Goal: Information Seeking & Learning: Understand process/instructions

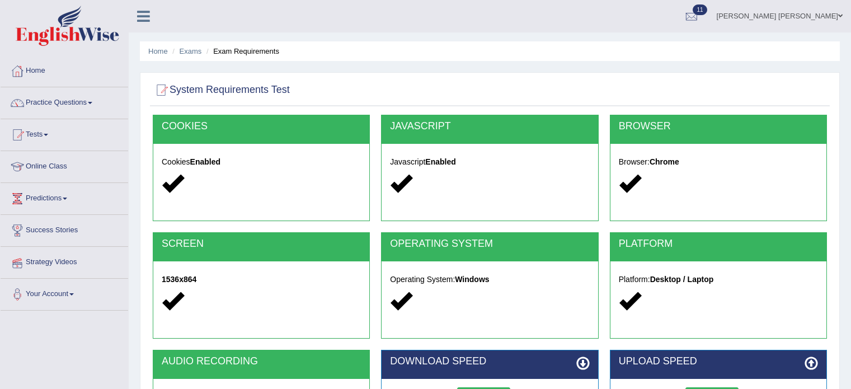
scroll to position [112, 0]
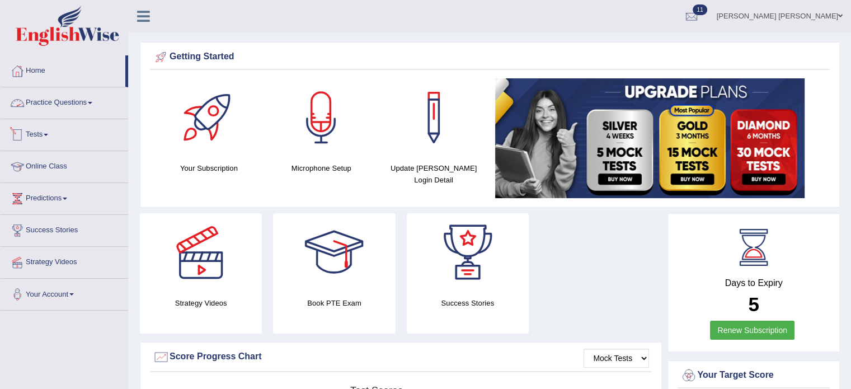
click at [77, 93] on link "Practice Questions" at bounding box center [65, 101] width 128 height 28
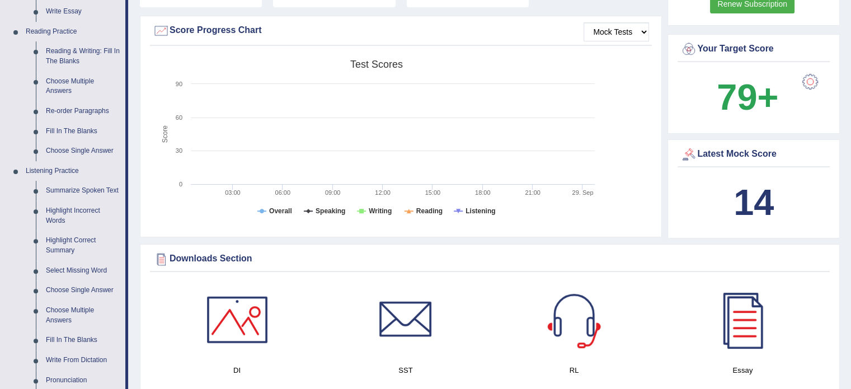
scroll to position [392, 0]
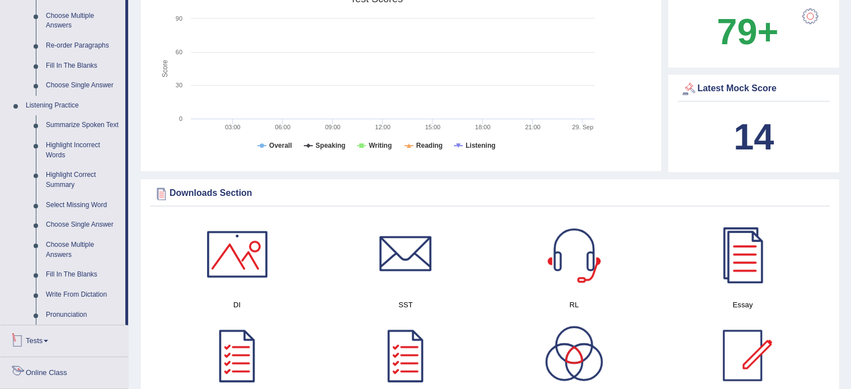
click at [36, 341] on link "Tests" at bounding box center [65, 339] width 128 height 28
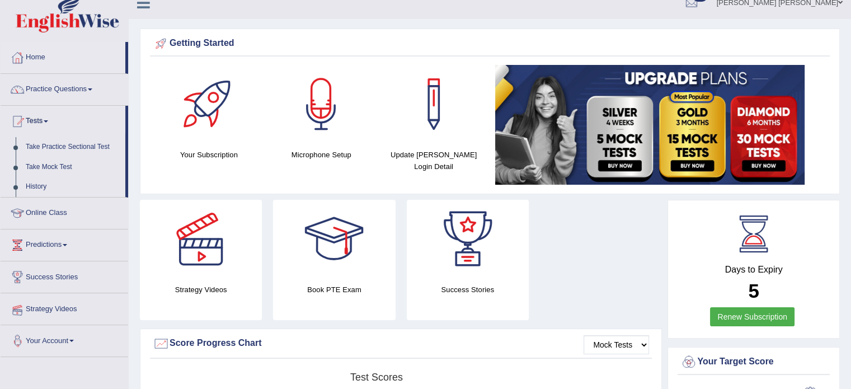
scroll to position [0, 0]
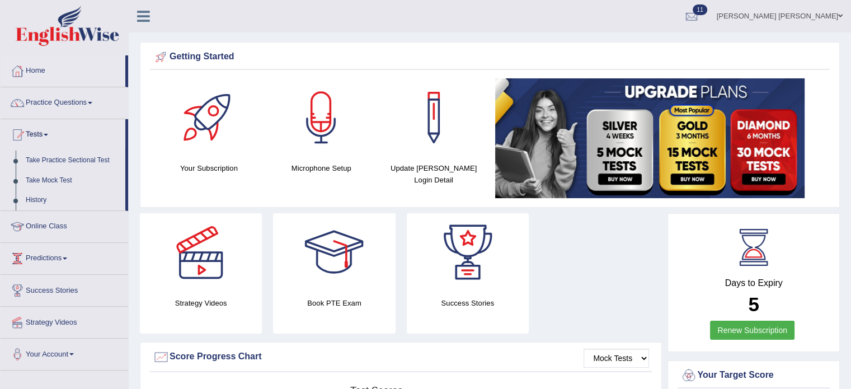
click at [58, 261] on link "Predictions" at bounding box center [65, 257] width 128 height 28
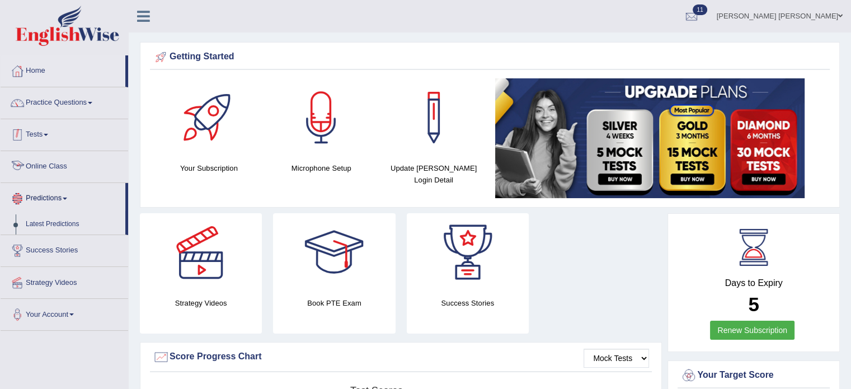
click at [41, 130] on link "Tests" at bounding box center [65, 133] width 128 height 28
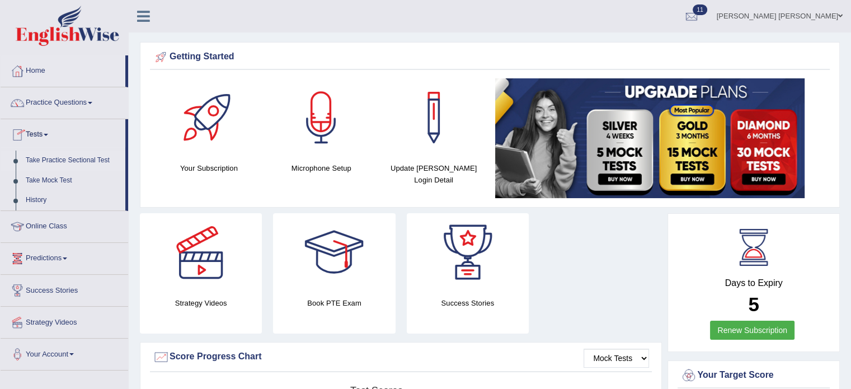
click at [69, 158] on link "Take Practice Sectional Test" at bounding box center [73, 161] width 105 height 20
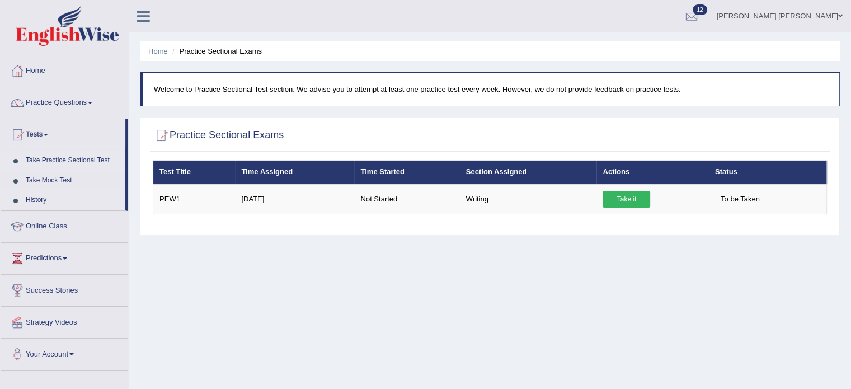
click at [46, 200] on link "History" at bounding box center [73, 200] width 105 height 20
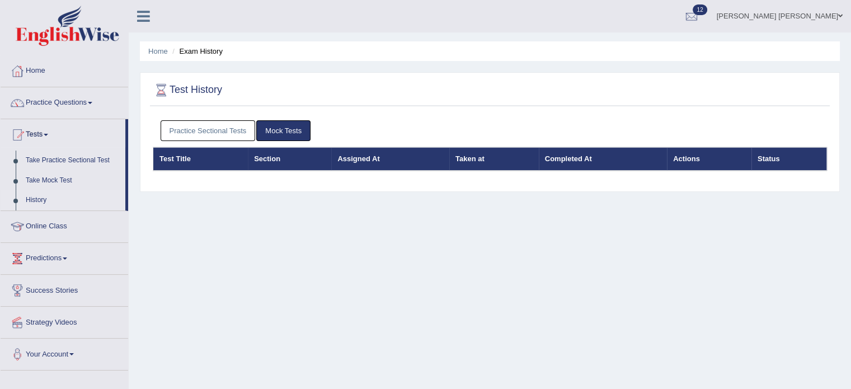
click at [191, 160] on th "Test Title" at bounding box center [200, 159] width 95 height 24
click at [215, 124] on link "Practice Sectional Tests" at bounding box center [208, 130] width 95 height 21
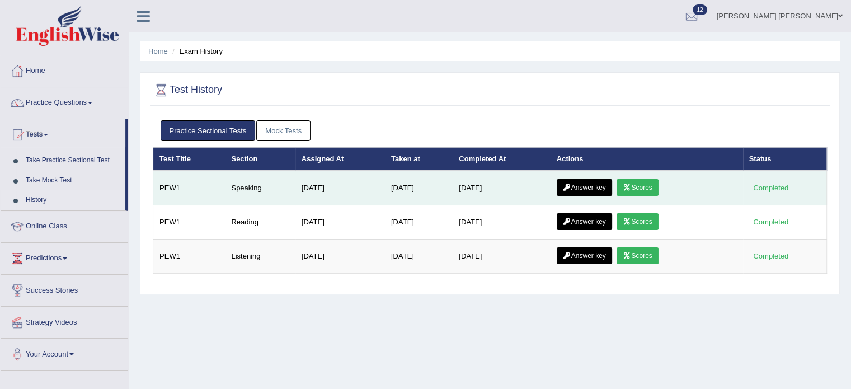
click at [652, 189] on link "Scores" at bounding box center [637, 187] width 41 height 17
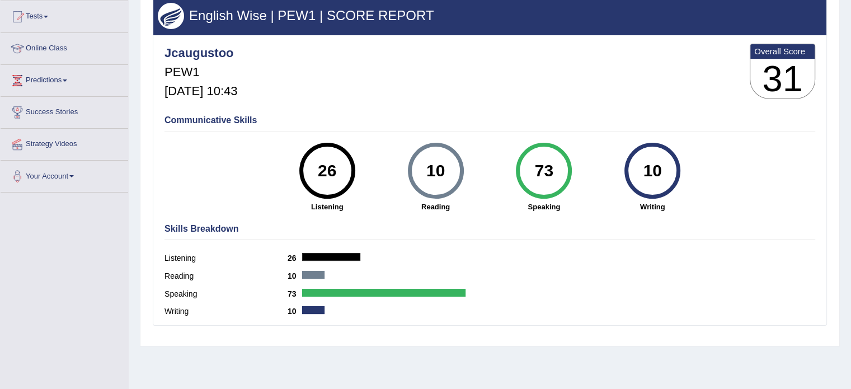
scroll to position [87, 0]
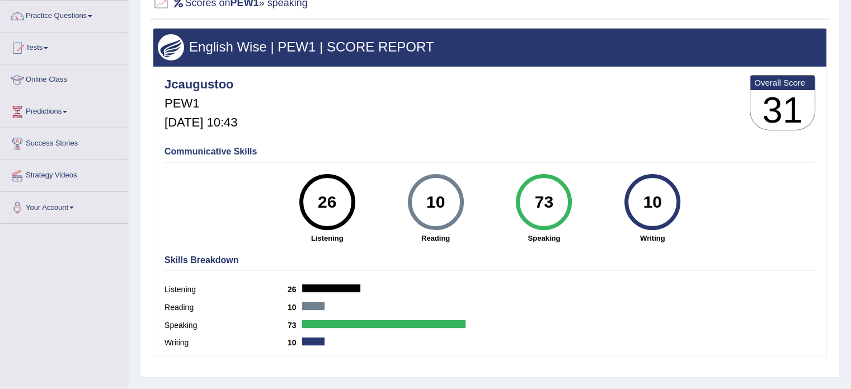
click at [175, 304] on label "Reading" at bounding box center [226, 308] width 123 height 12
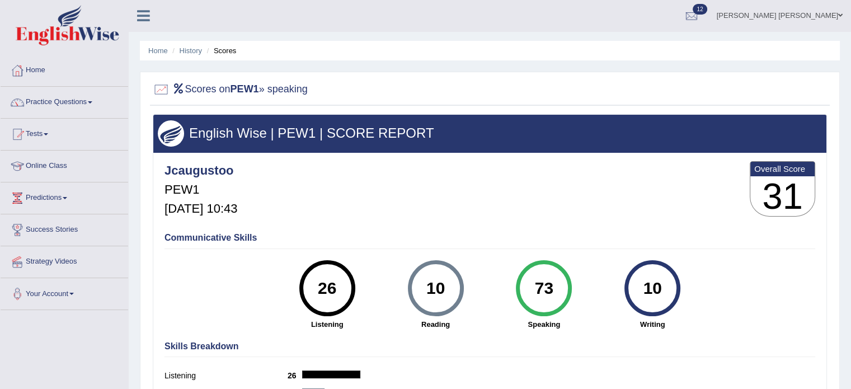
scroll to position [0, 0]
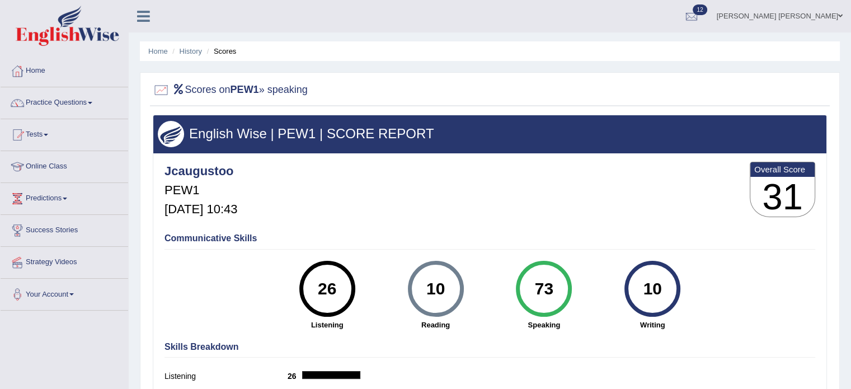
click at [184, 237] on h4 "Communicative Skills" at bounding box center [490, 238] width 651 height 10
click at [184, 238] on h4 "Communicative Skills" at bounding box center [490, 238] width 651 height 10
drag, startPoint x: 184, startPoint y: 238, endPoint x: 191, endPoint y: 198, distance: 40.8
click at [185, 234] on h4 "Communicative Skills" at bounding box center [490, 238] width 651 height 10
click at [192, 53] on link "History" at bounding box center [191, 51] width 22 height 8
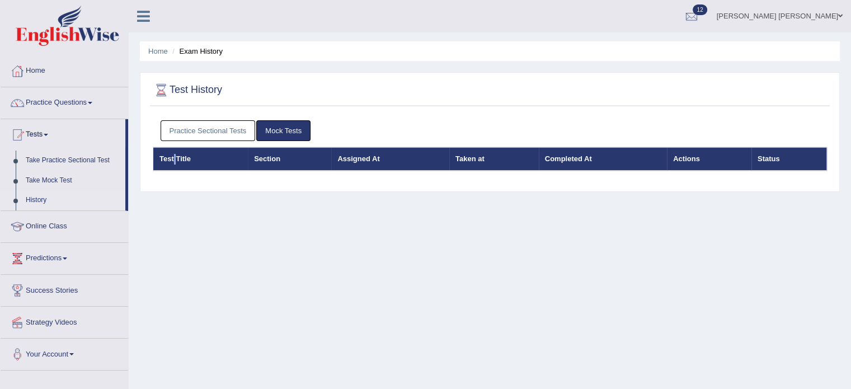
click at [176, 163] on th "Test Title" at bounding box center [200, 159] width 95 height 24
click at [177, 164] on th "Test Title" at bounding box center [200, 159] width 95 height 24
click at [177, 165] on th "Test Title" at bounding box center [200, 159] width 95 height 24
drag, startPoint x: 218, startPoint y: 165, endPoint x: 237, endPoint y: 161, distance: 19.4
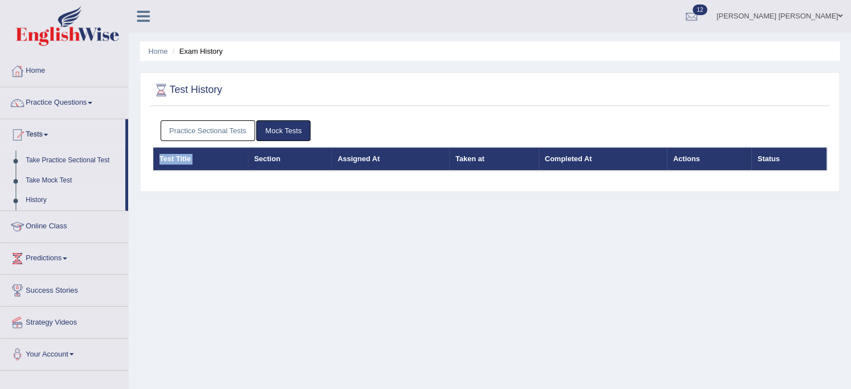
click at [219, 165] on th "Test Title" at bounding box center [200, 159] width 95 height 24
click at [363, 172] on div "Practice Sectional Tests Mock Tests Test Title Section Assigned At Taken at Com…" at bounding box center [490, 150] width 680 height 71
drag, startPoint x: 641, startPoint y: 138, endPoint x: 794, endPoint y: 157, distance: 154.5
click at [649, 138] on ul "Practice Sectional Tests Mock Tests" at bounding box center [490, 130] width 659 height 21
drag, startPoint x: 795, startPoint y: 158, endPoint x: 771, endPoint y: 158, distance: 24.6
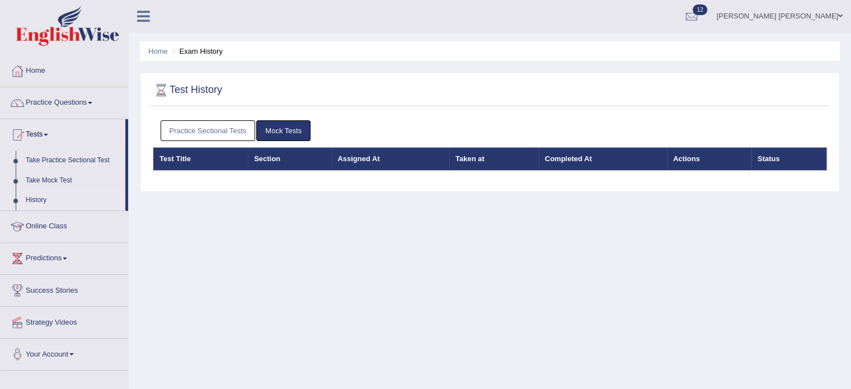
click at [795, 158] on th "Status" at bounding box center [789, 159] width 76 height 24
click at [769, 158] on th "Status" at bounding box center [789, 159] width 76 height 24
click at [146, 55] on ul "Home Exam History" at bounding box center [490, 51] width 700 height 20
click at [161, 54] on link "Home" at bounding box center [158, 51] width 20 height 8
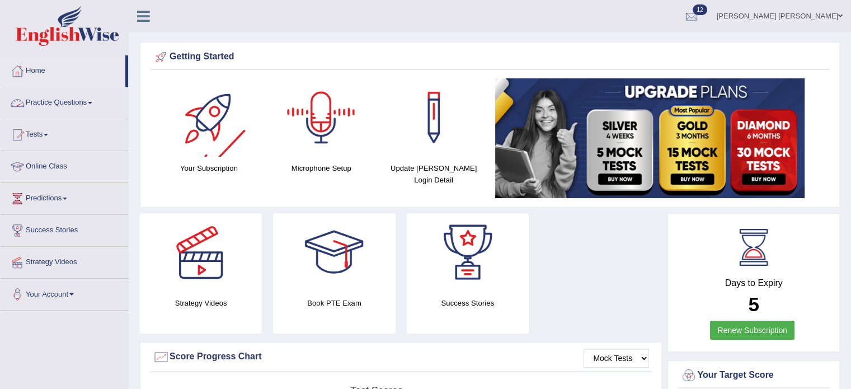
click at [47, 138] on link "Tests" at bounding box center [65, 133] width 128 height 28
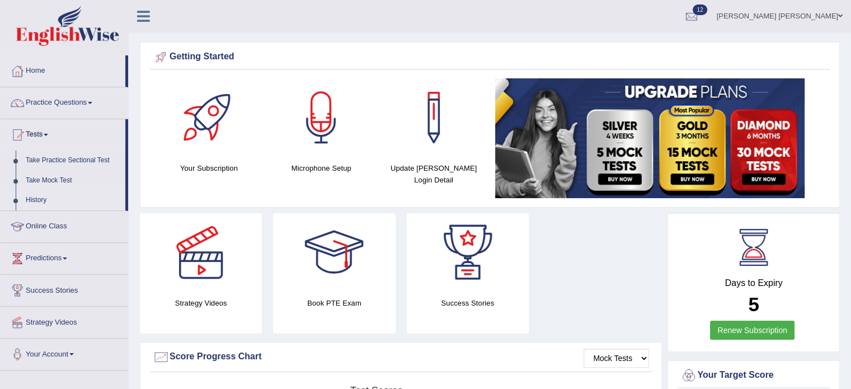
click at [39, 195] on link "History" at bounding box center [73, 200] width 105 height 20
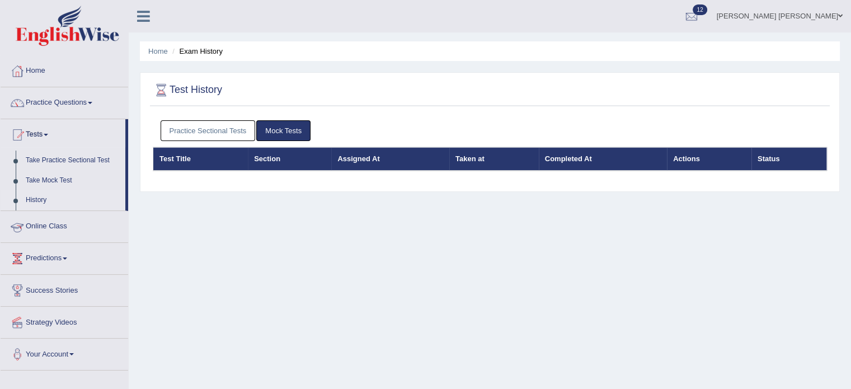
drag, startPoint x: 373, startPoint y: 172, endPoint x: 367, endPoint y: 155, distance: 18.2
click at [373, 172] on div "Practice Sectional Tests Mock Tests Test Title Section Assigned At Taken at Com…" at bounding box center [490, 150] width 680 height 71
click at [367, 155] on th "Assigned At" at bounding box center [390, 159] width 118 height 24
click at [286, 120] on link "Mock Tests" at bounding box center [283, 130] width 54 height 21
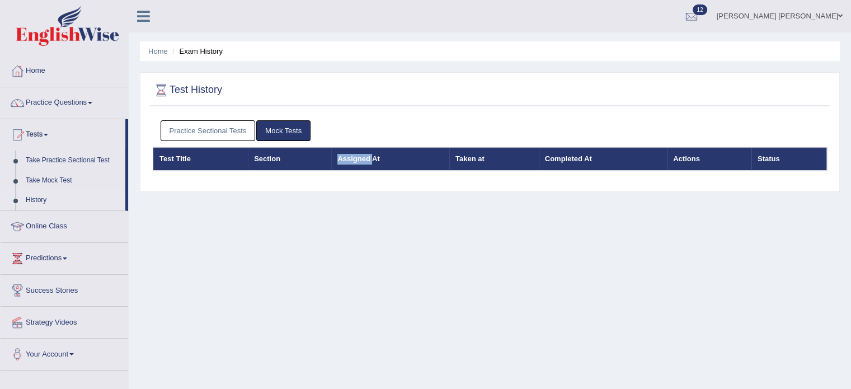
click at [273, 129] on link "Mock Tests" at bounding box center [283, 130] width 54 height 21
click at [280, 129] on link "Mock Tests" at bounding box center [283, 130] width 54 height 21
drag, startPoint x: 280, startPoint y: 129, endPoint x: 255, endPoint y: 126, distance: 25.3
click at [278, 129] on link "Mock Tests" at bounding box center [283, 130] width 54 height 21
click at [249, 125] on link "Practice Sectional Tests" at bounding box center [208, 130] width 95 height 21
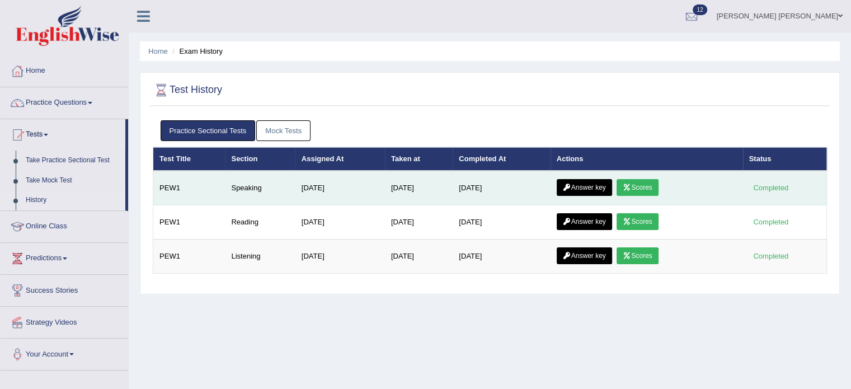
click at [569, 184] on icon at bounding box center [567, 187] width 8 height 7
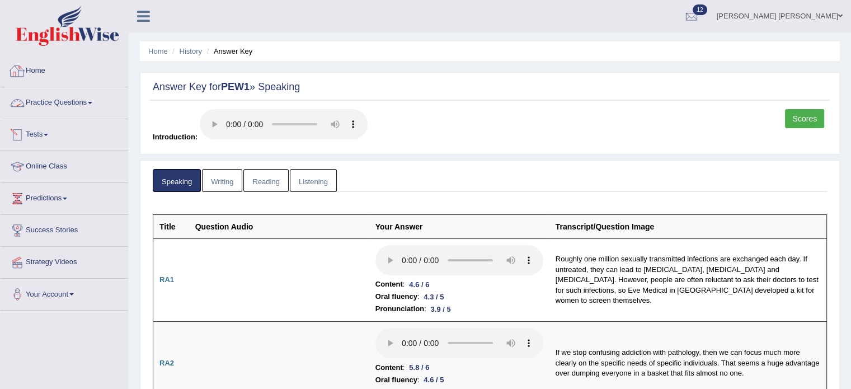
click at [71, 100] on link "Practice Questions" at bounding box center [65, 101] width 128 height 28
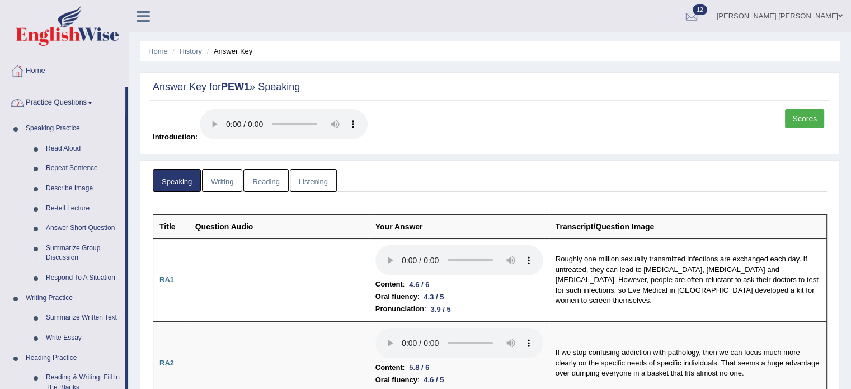
click at [71, 98] on link "Practice Questions" at bounding box center [63, 101] width 125 height 28
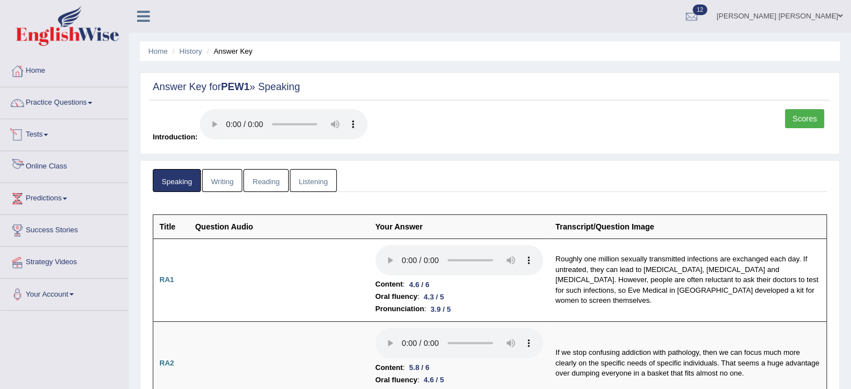
click at [54, 107] on link "Practice Questions" at bounding box center [65, 101] width 128 height 28
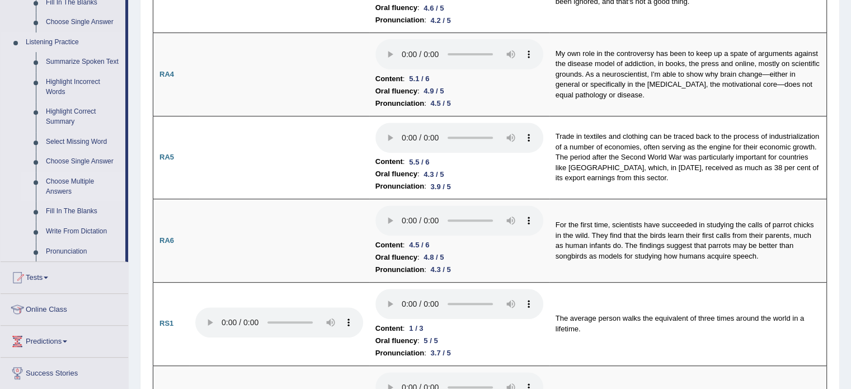
scroll to position [504, 0]
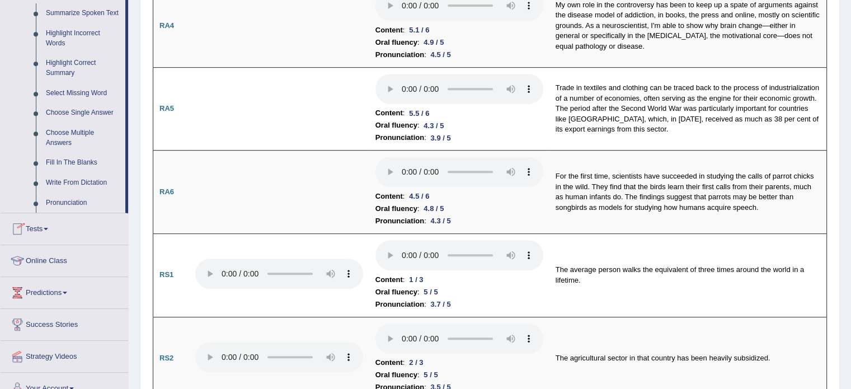
click at [60, 229] on link "Tests" at bounding box center [65, 227] width 128 height 28
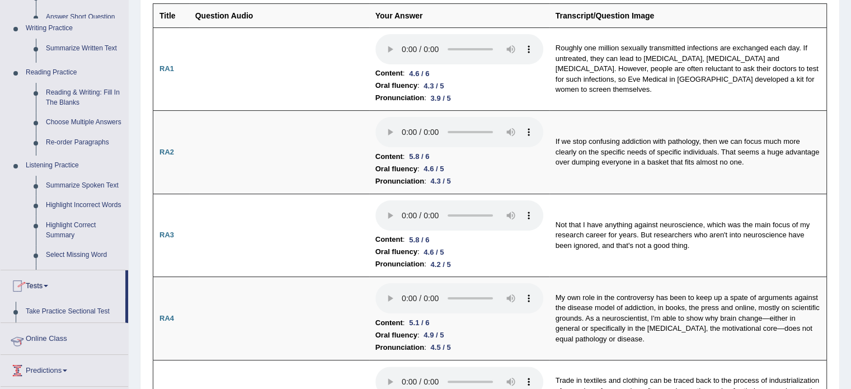
scroll to position [132, 0]
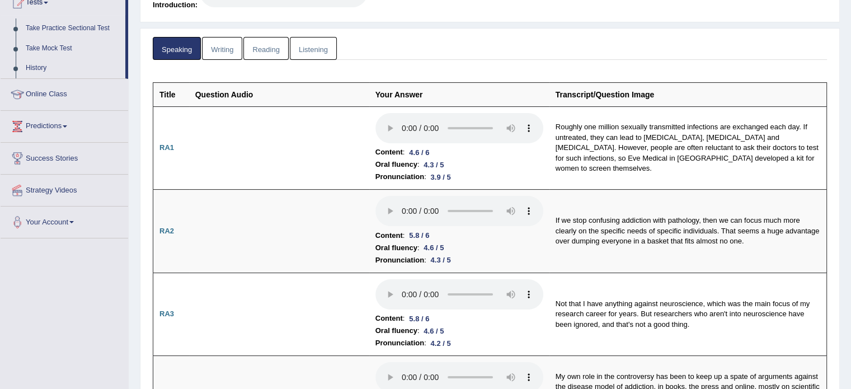
click at [232, 41] on link "Writing" at bounding box center [222, 48] width 40 height 23
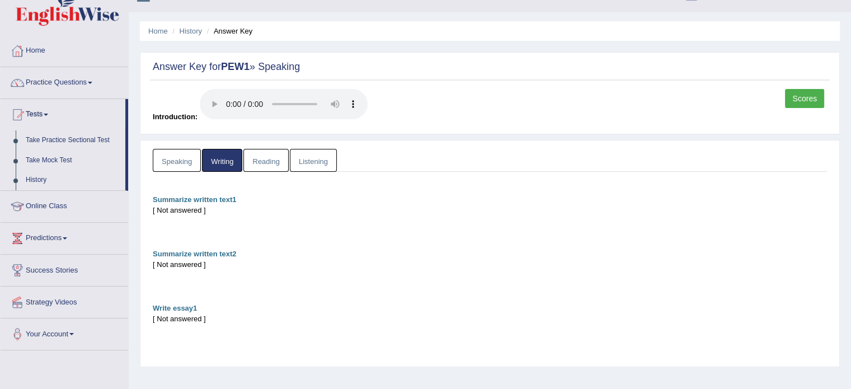
scroll to position [20, 0]
click at [72, 140] on link "Take Practice Sectional Test" at bounding box center [73, 140] width 105 height 20
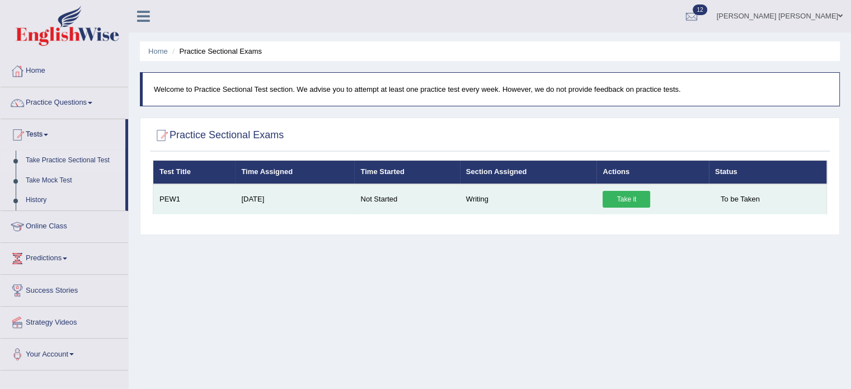
click at [649, 198] on link "Take it" at bounding box center [627, 199] width 48 height 17
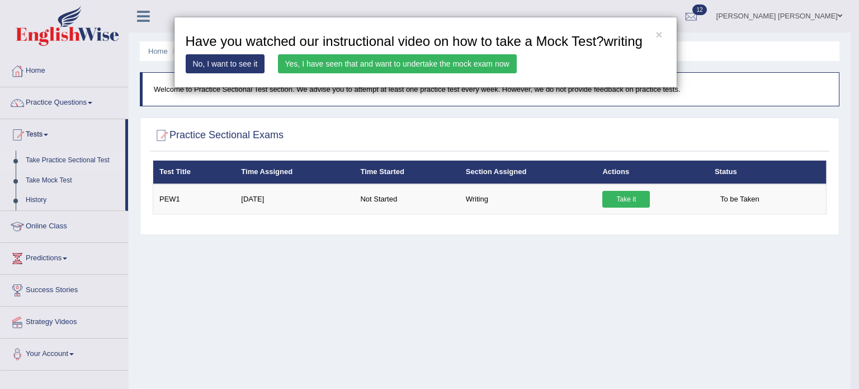
click at [432, 62] on link "Yes, I have seen that and want to undertake the mock exam now" at bounding box center [397, 63] width 239 height 19
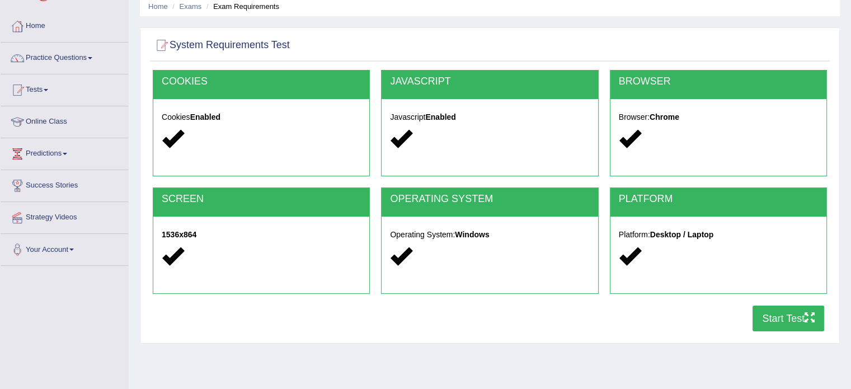
scroll to position [112, 0]
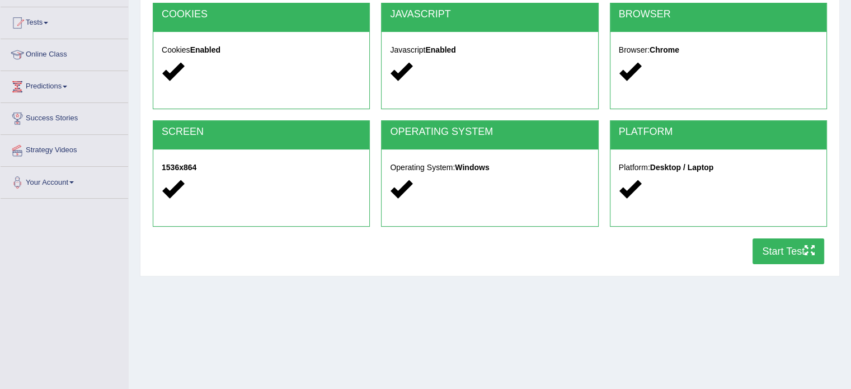
click at [793, 233] on div "PLATFORM Platform: Desktop / Laptop" at bounding box center [718, 179] width 228 height 118
click at [795, 242] on button "Start Test" at bounding box center [789, 251] width 72 height 26
